Goal: Task Accomplishment & Management: Use online tool/utility

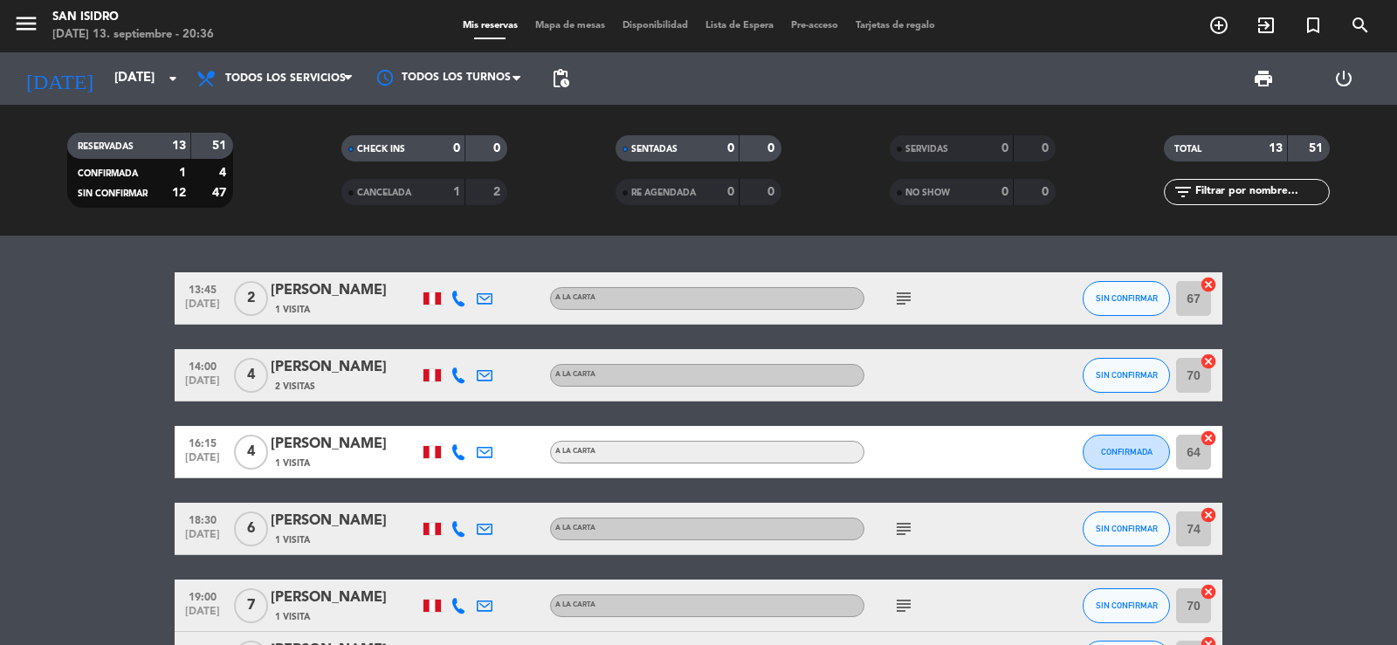
scroll to position [591, 0]
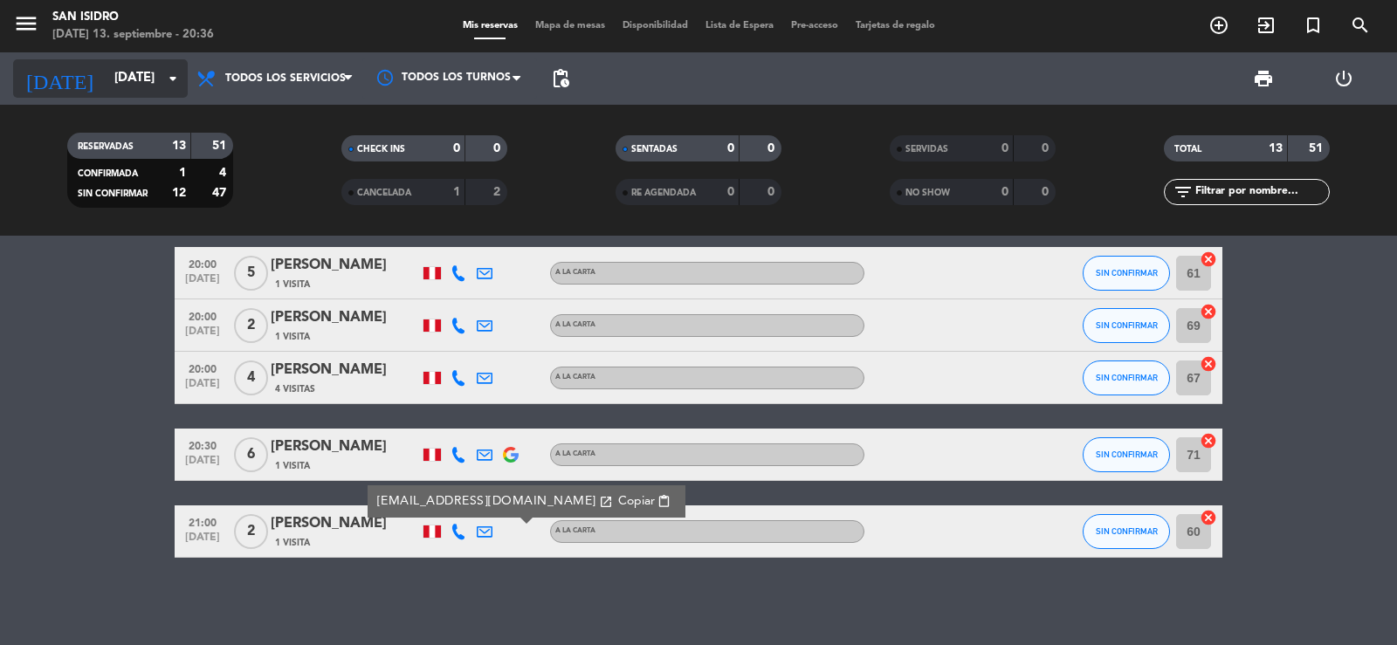
click at [106, 68] on input "[DATE]" at bounding box center [190, 78] width 169 height 33
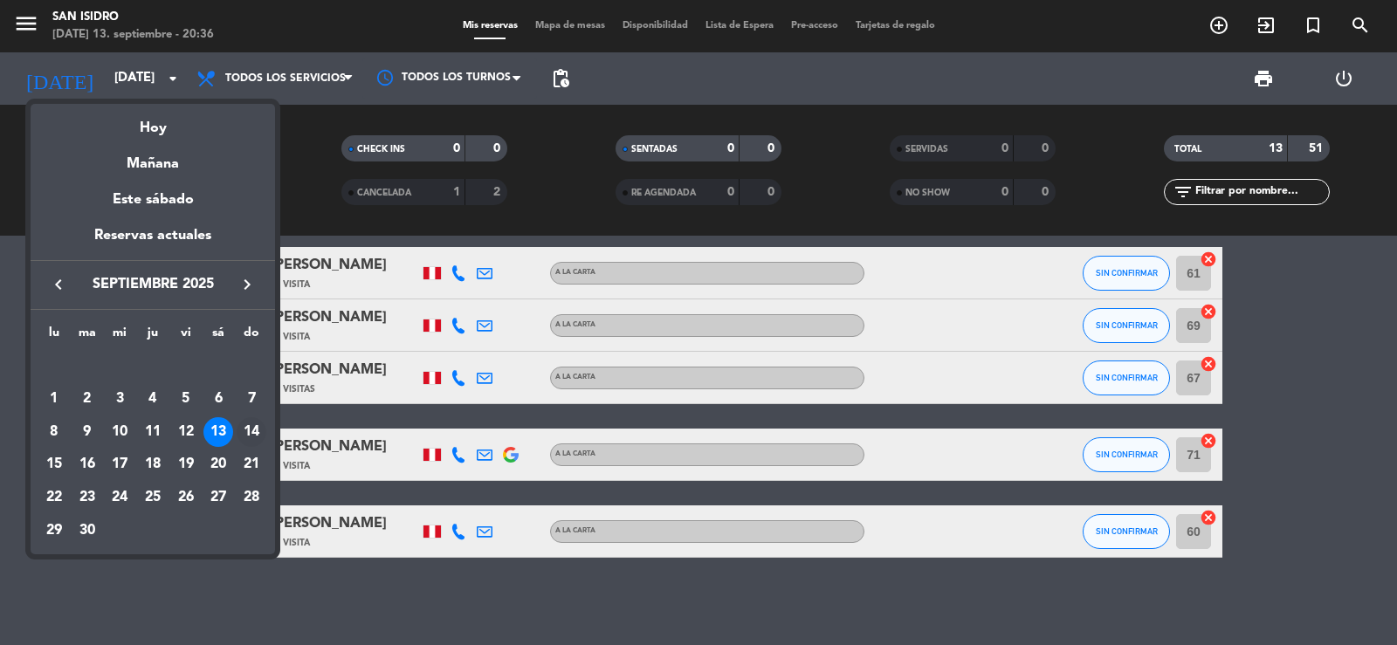
click at [252, 429] on div "14" at bounding box center [252, 432] width 30 height 30
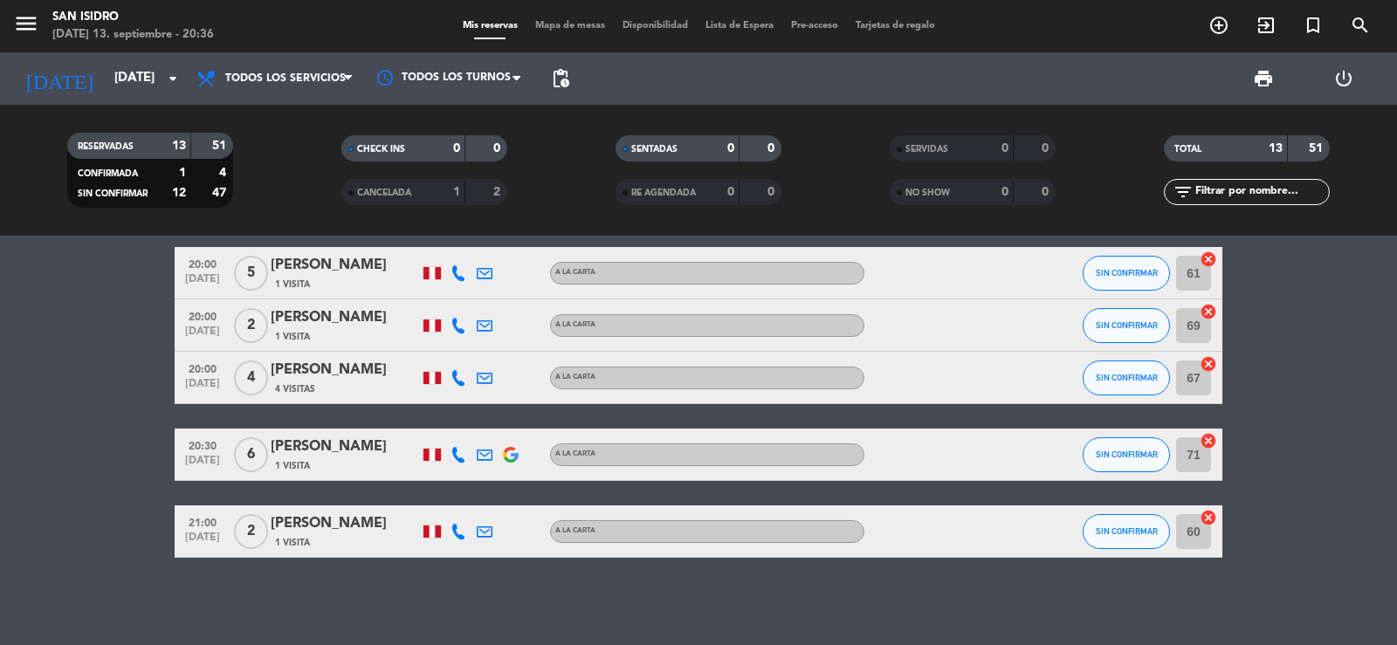
type input "[DATE]"
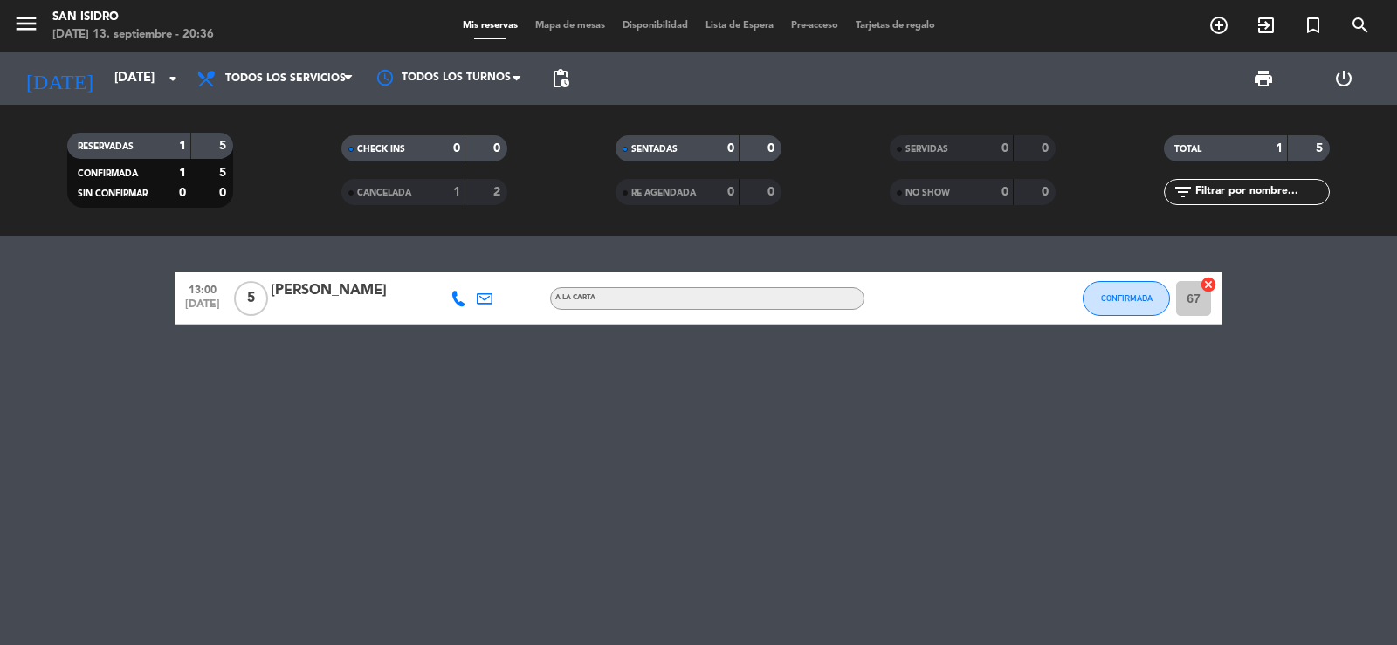
scroll to position [0, 0]
click at [23, 24] on icon "menu" at bounding box center [26, 23] width 26 height 26
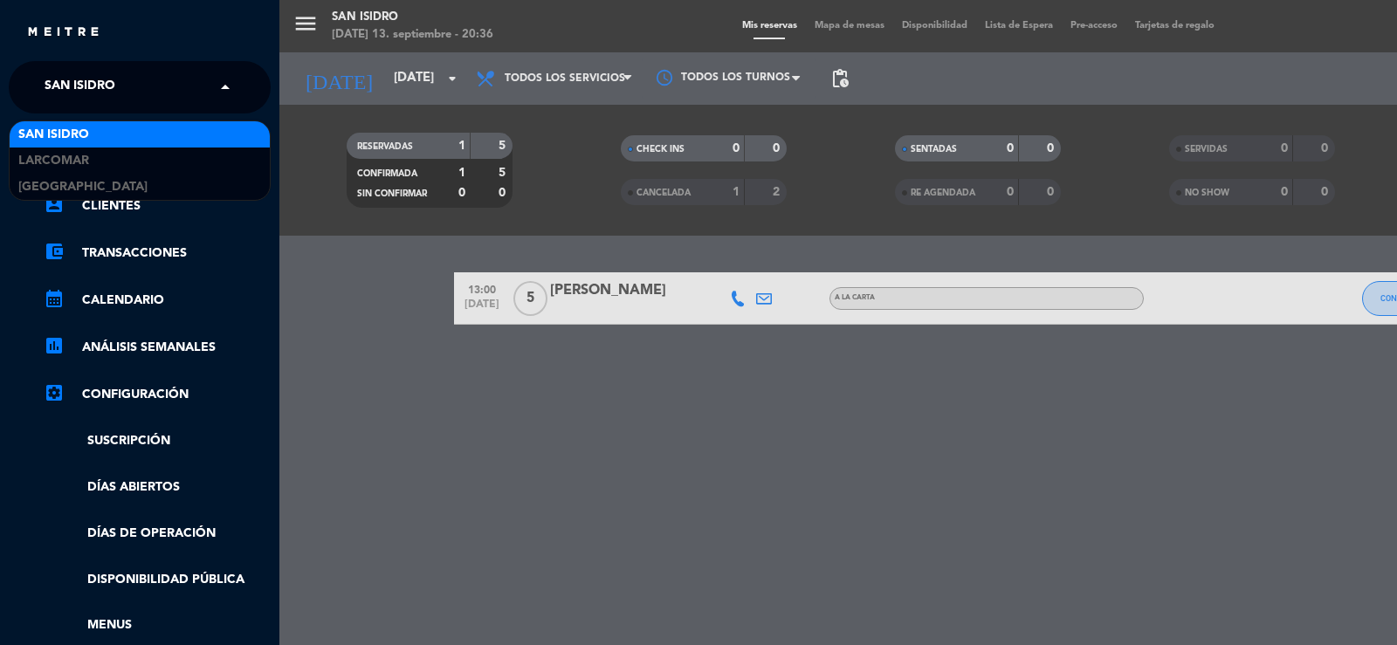
click at [117, 88] on div "× [GEOGRAPHIC_DATA][PERSON_NAME]" at bounding box center [90, 87] width 104 height 37
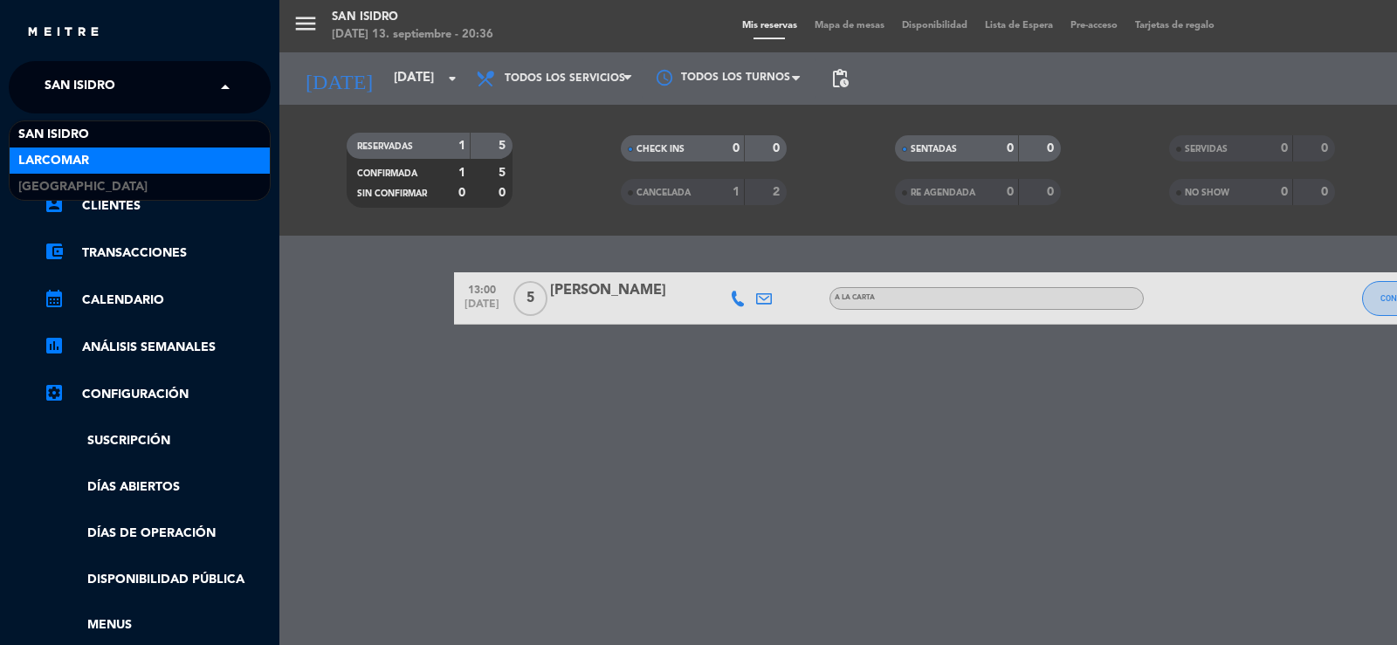
click at [69, 158] on span "Larcomar" at bounding box center [53, 161] width 71 height 20
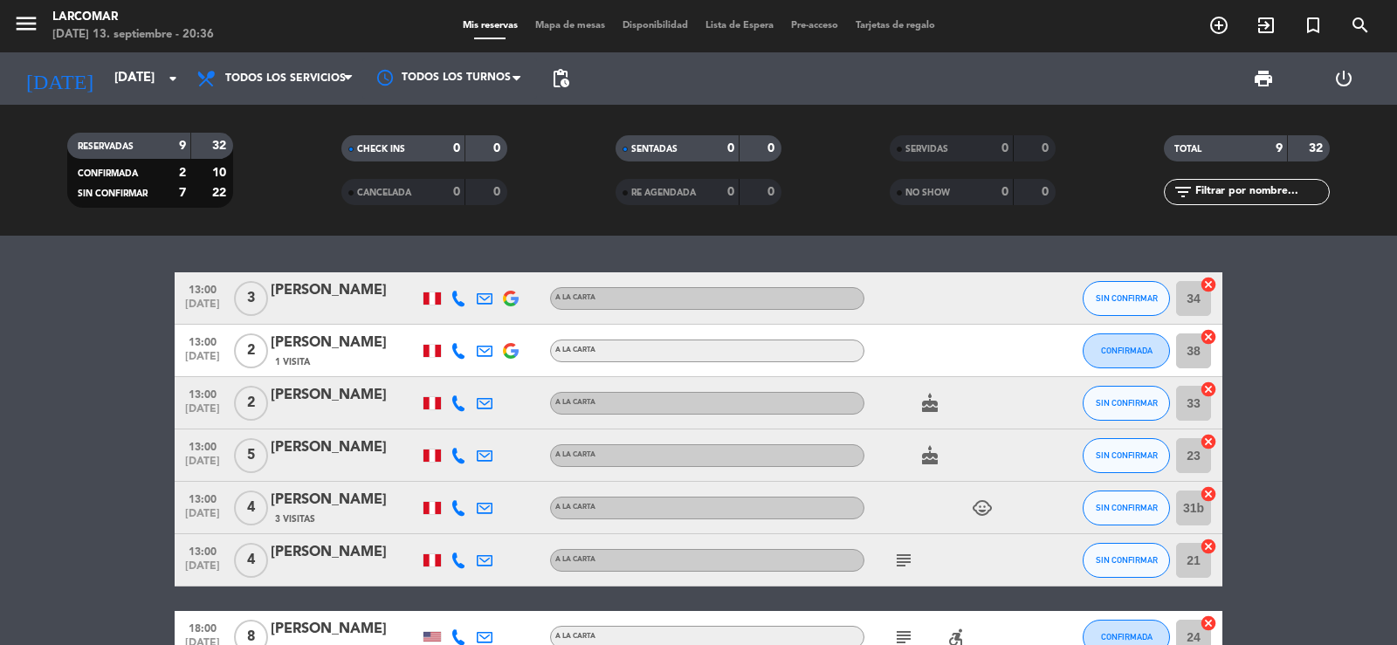
click at [462, 516] on div at bounding box center [458, 508] width 26 height 52
click at [463, 510] on icon at bounding box center [459, 508] width 16 height 16
click at [471, 477] on span "content_paste" at bounding box center [477, 478] width 13 height 13
click at [471, 479] on div "Copiar content_paste |" at bounding box center [472, 479] width 114 height 18
click at [471, 478] on span "content_paste" at bounding box center [477, 478] width 13 height 13
